Goal: Task Accomplishment & Management: Use online tool/utility

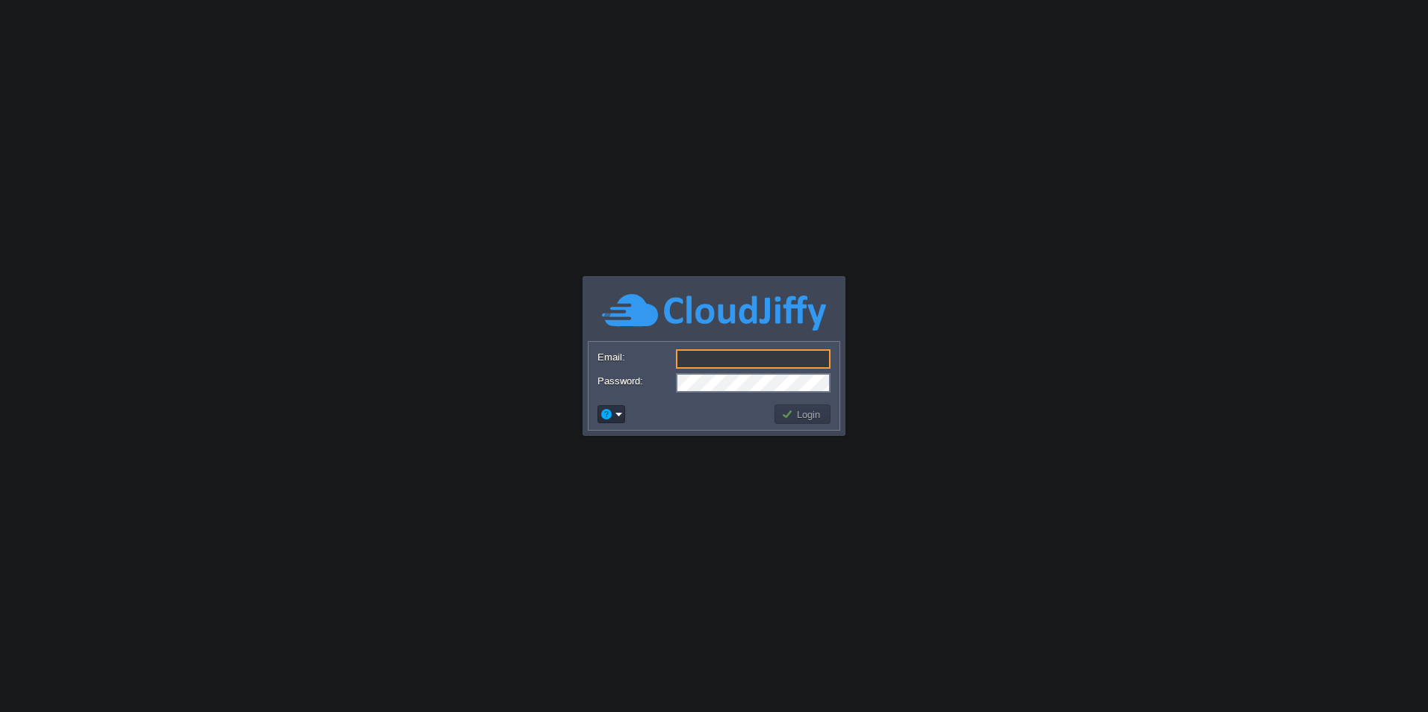
type input "[EMAIL_ADDRESS][DOMAIN_NAME]"
click at [791, 414] on button "Login" at bounding box center [802, 414] width 43 height 13
click at [800, 412] on button "Login" at bounding box center [802, 414] width 43 height 13
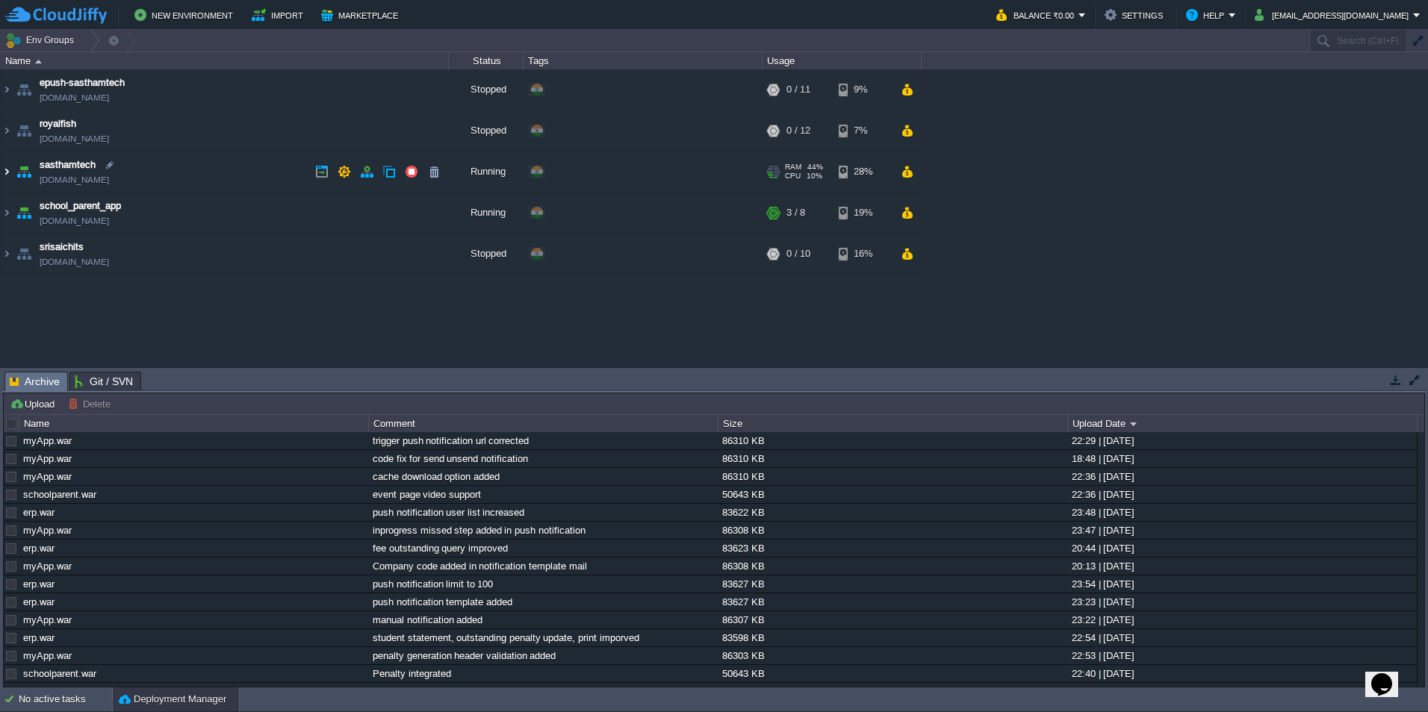
click at [6, 171] on img at bounding box center [7, 172] width 12 height 40
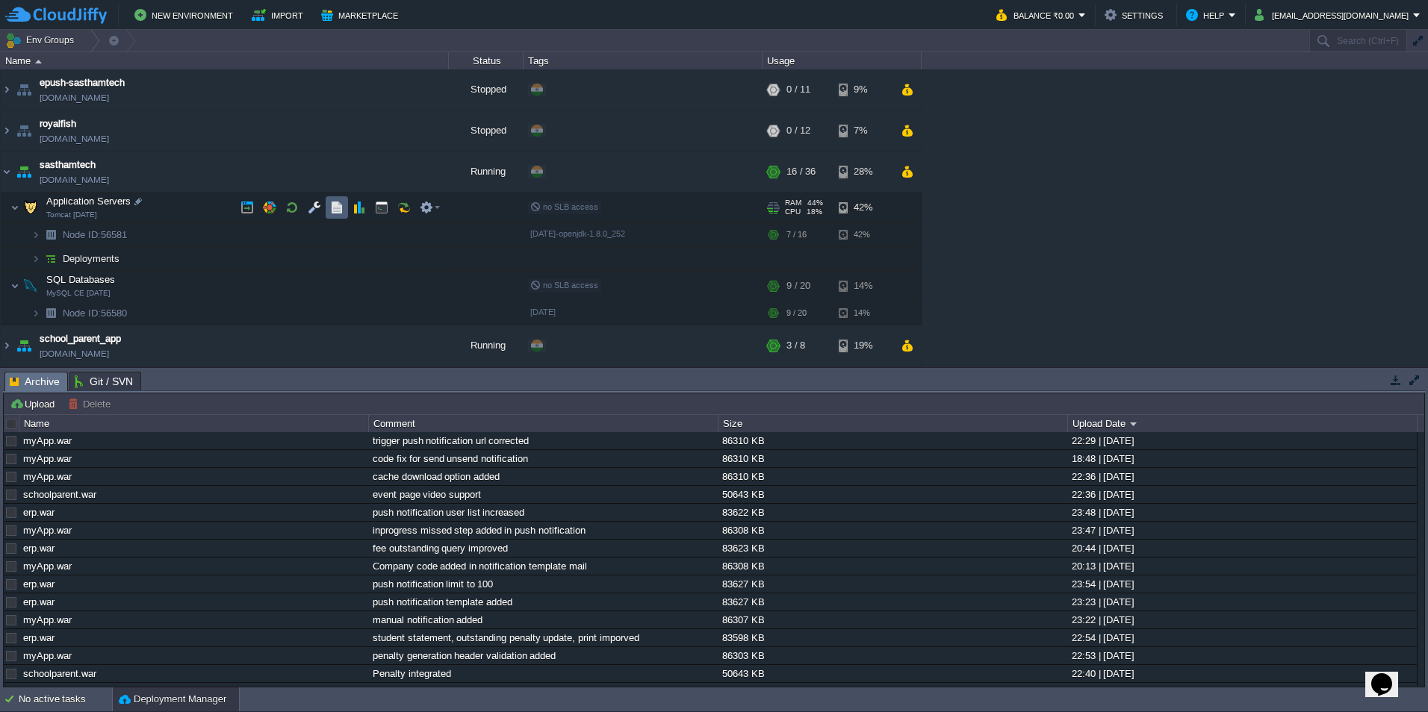
click at [337, 214] on button "button" at bounding box center [336, 207] width 13 height 13
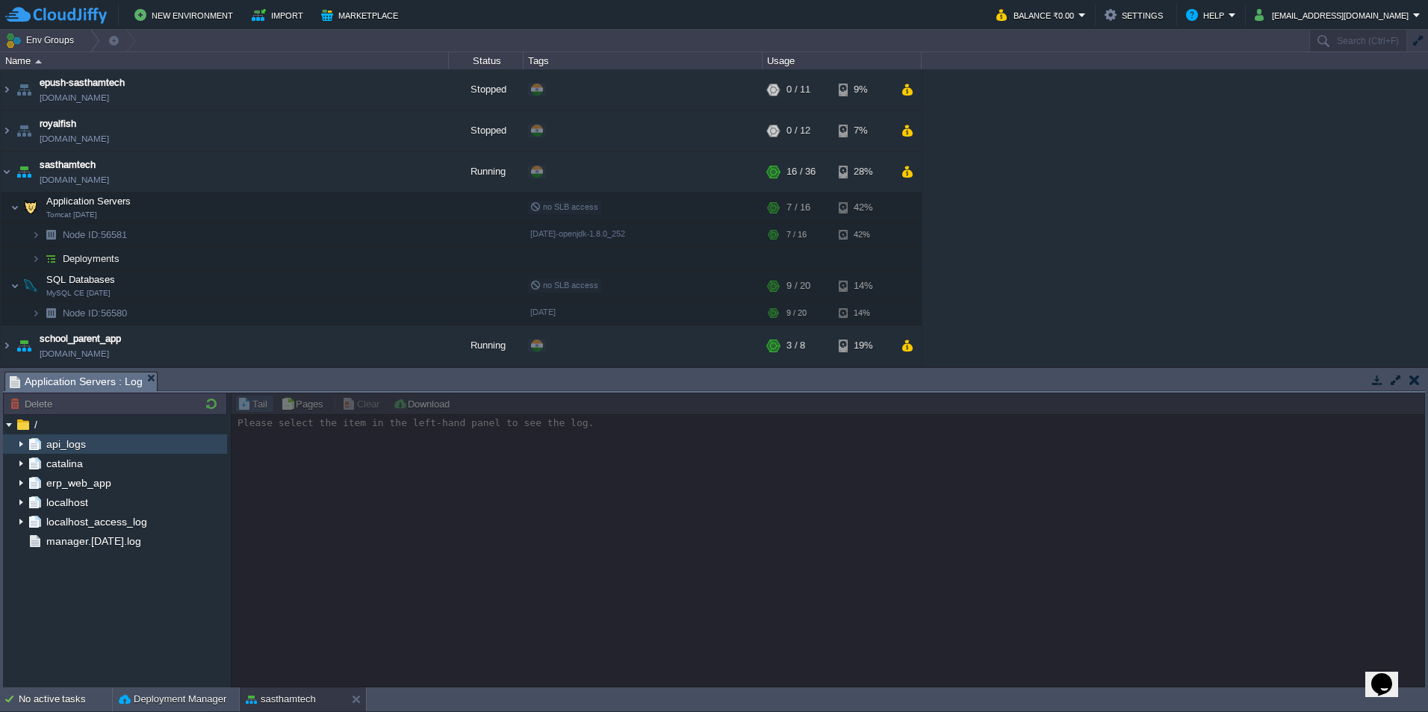
click at [21, 442] on img at bounding box center [21, 444] width 12 height 19
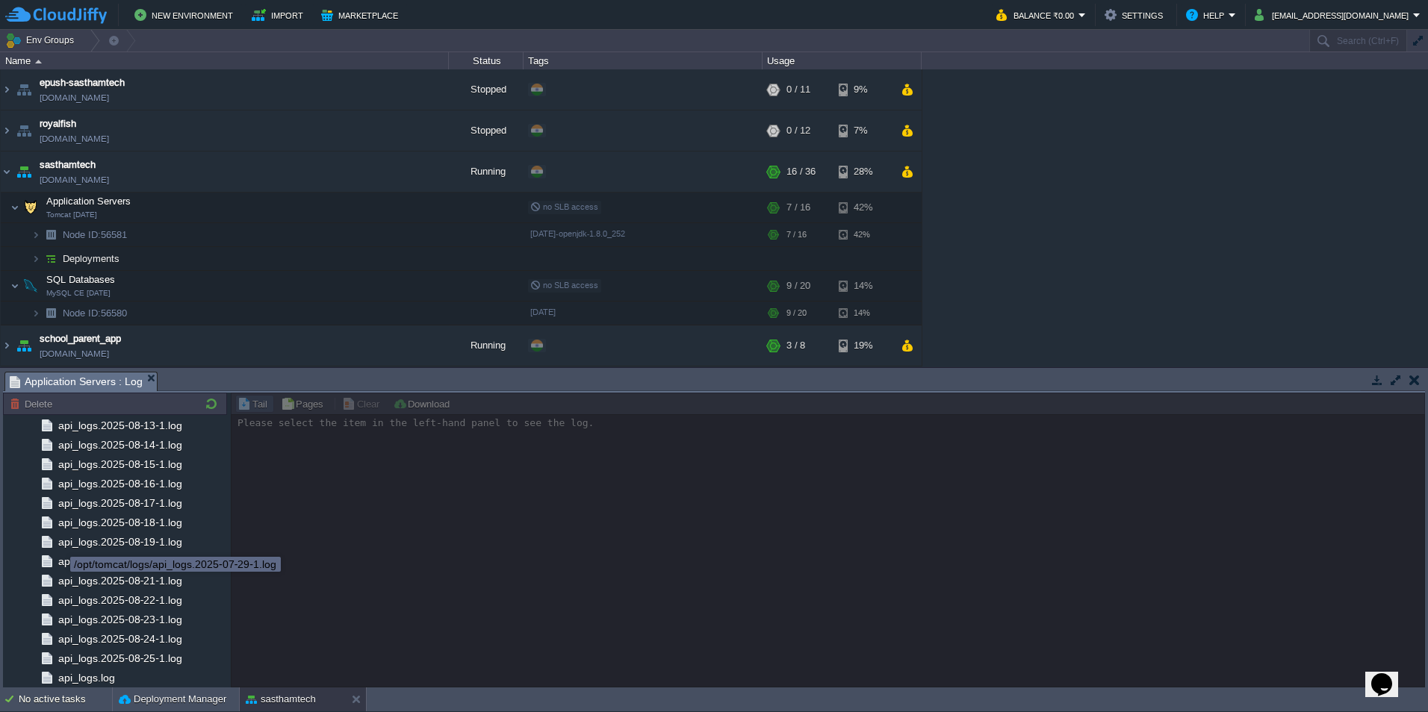
scroll to position [1631, 0]
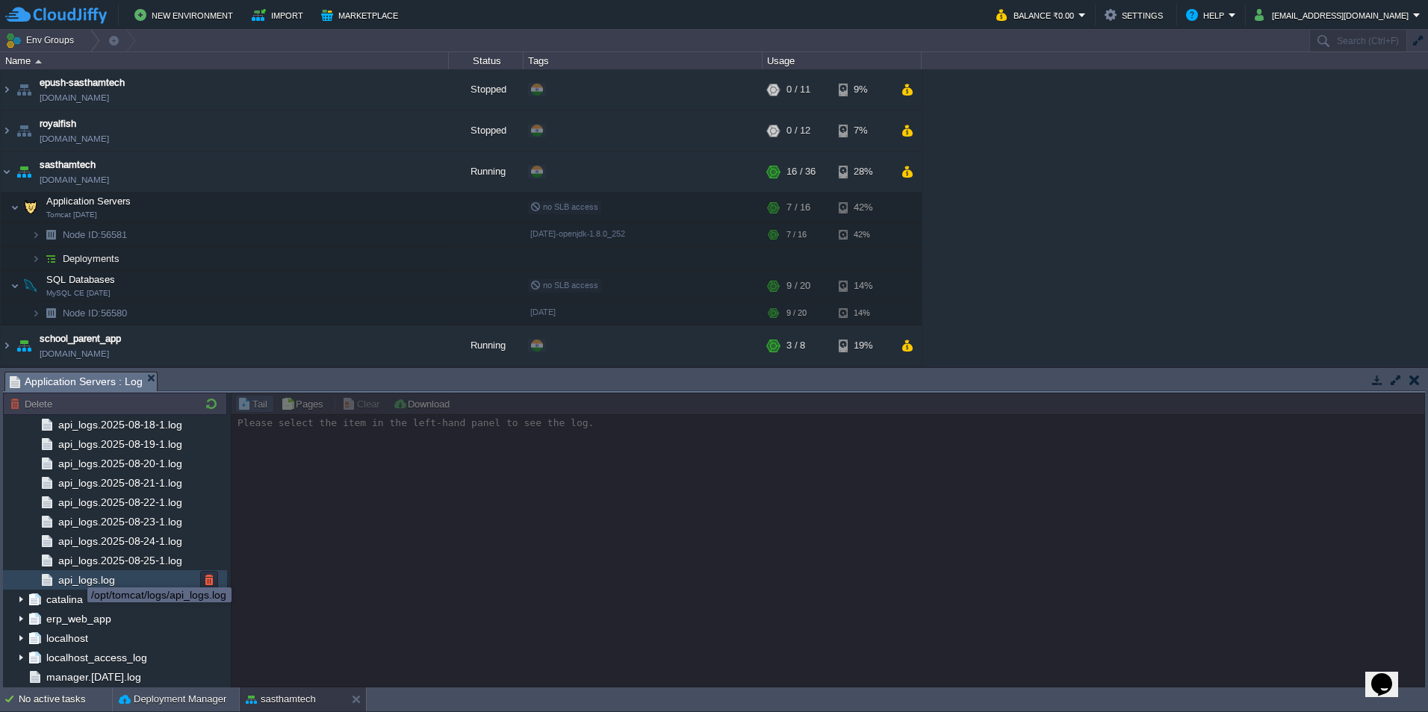
click at [78, 577] on span "api_logs.log" at bounding box center [86, 580] width 62 height 13
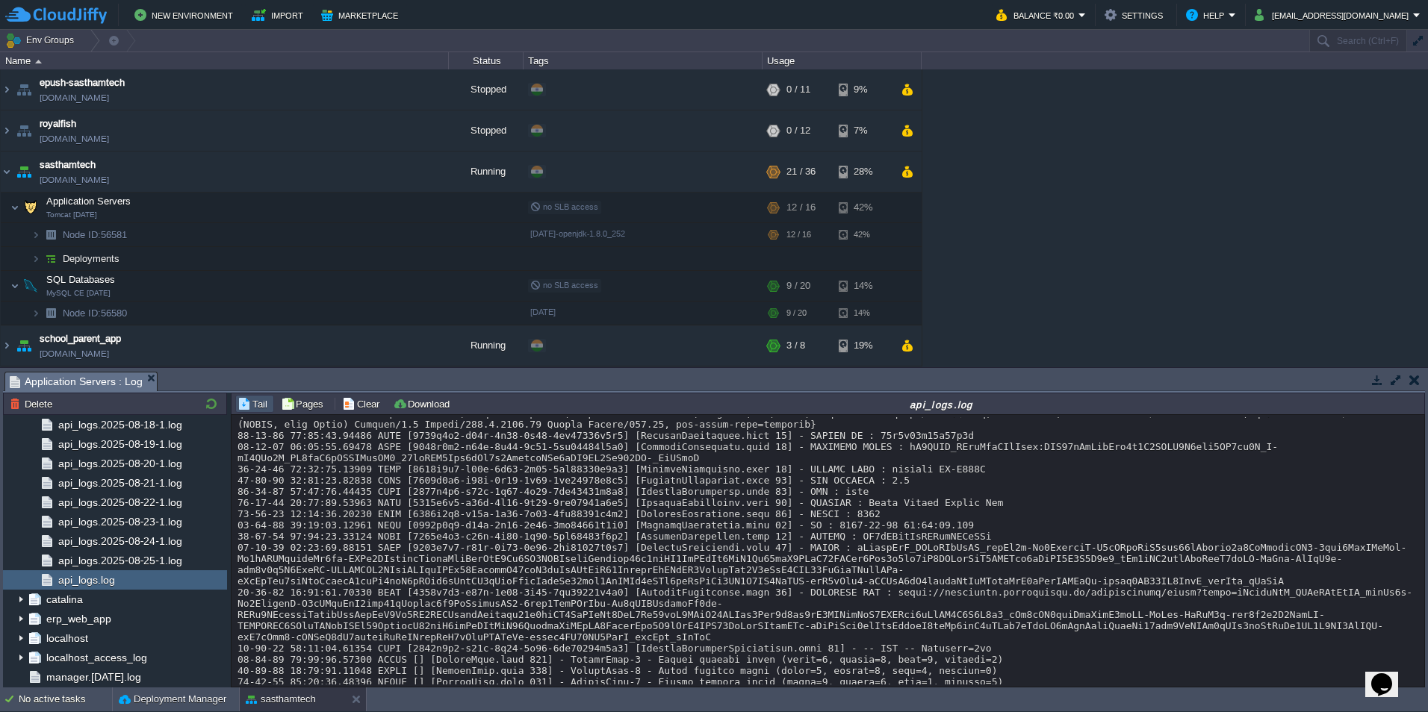
scroll to position [19838, 0]
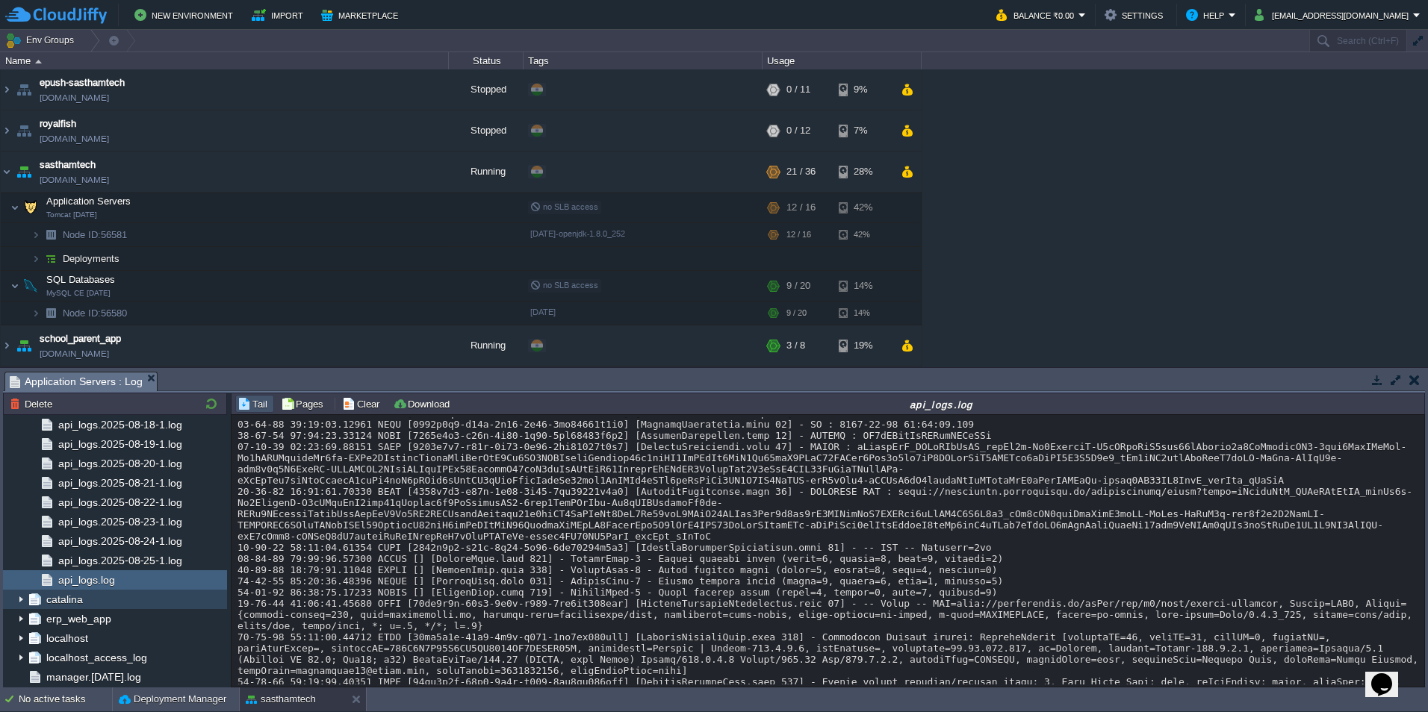
click at [22, 601] on img at bounding box center [21, 599] width 12 height 19
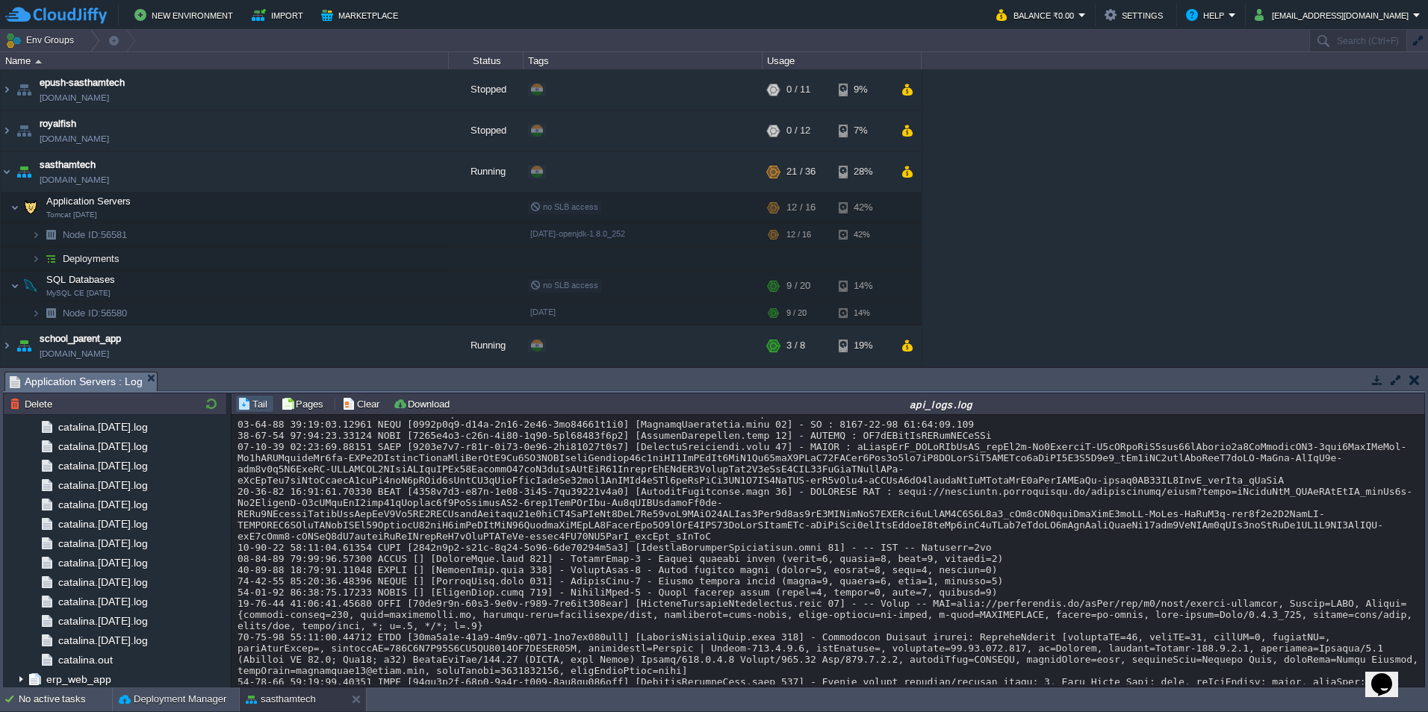
scroll to position [4524, 0]
click at [102, 606] on span "catalina.out" at bounding box center [85, 599] width 60 height 13
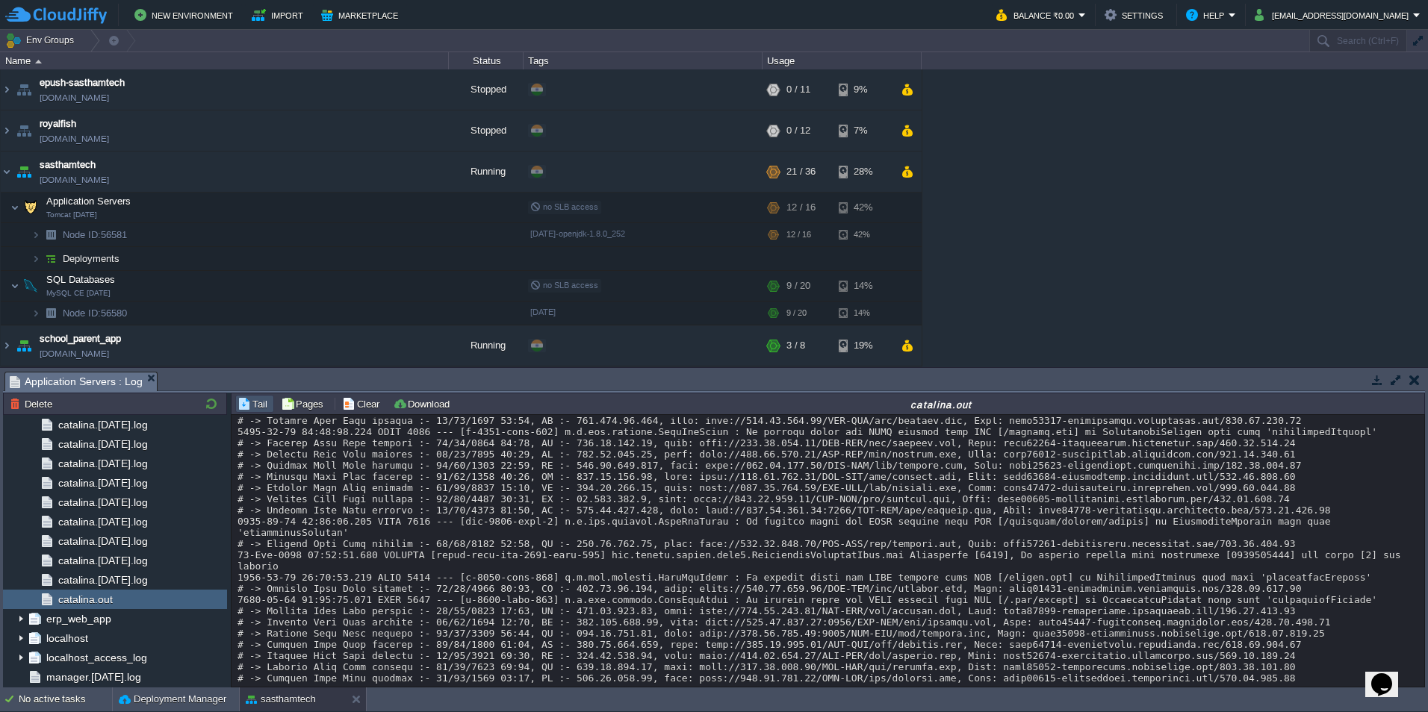
scroll to position [11022, 0]
